Goal: Navigation & Orientation: Find specific page/section

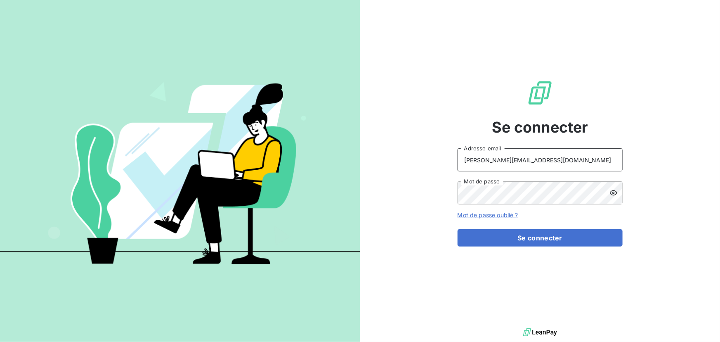
click at [501, 160] on input "[PERSON_NAME][EMAIL_ADDRESS][DOMAIN_NAME]" at bounding box center [540, 159] width 165 height 23
click at [527, 163] on input "[PERSON_NAME][EMAIL_ADDRESS][DOMAIN_NAME]" at bounding box center [540, 159] width 165 height 23
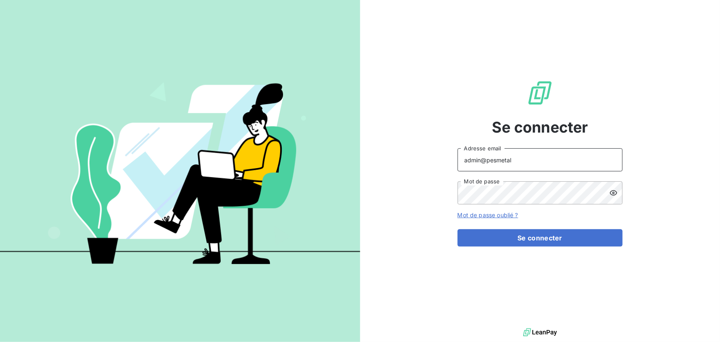
type input "admin@pesmetal"
click at [458, 229] on button "Se connecter" at bounding box center [540, 237] width 165 height 17
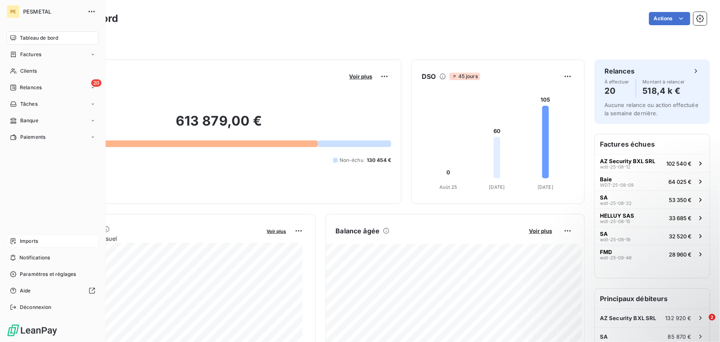
click at [29, 240] on span "Imports" at bounding box center [29, 240] width 18 height 7
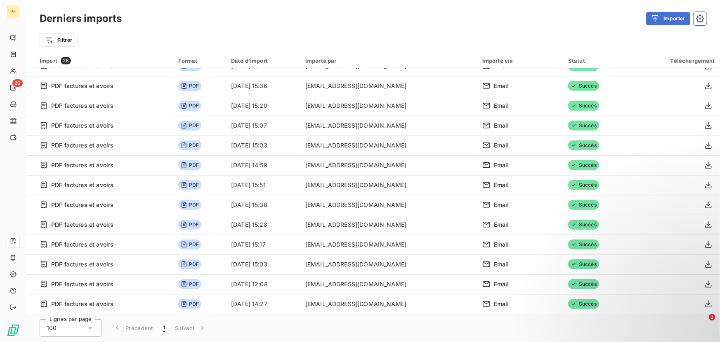
scroll to position [309, 0]
